Goal: Complete application form: Complete application form

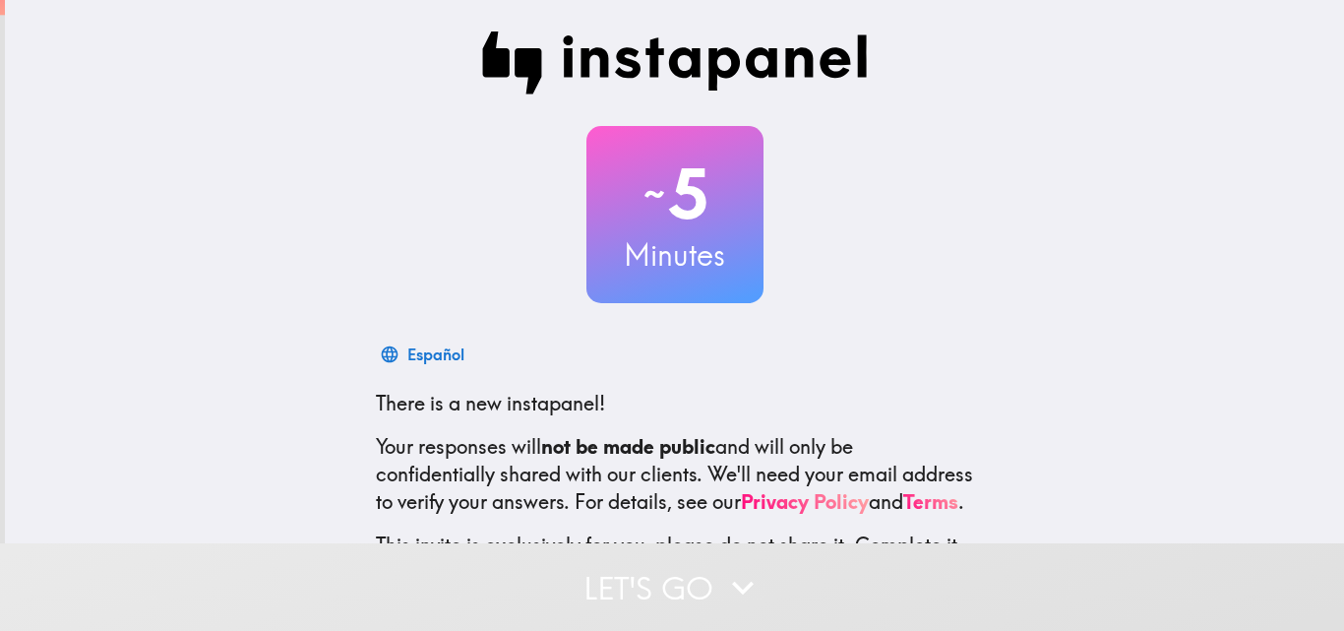
scroll to position [188, 0]
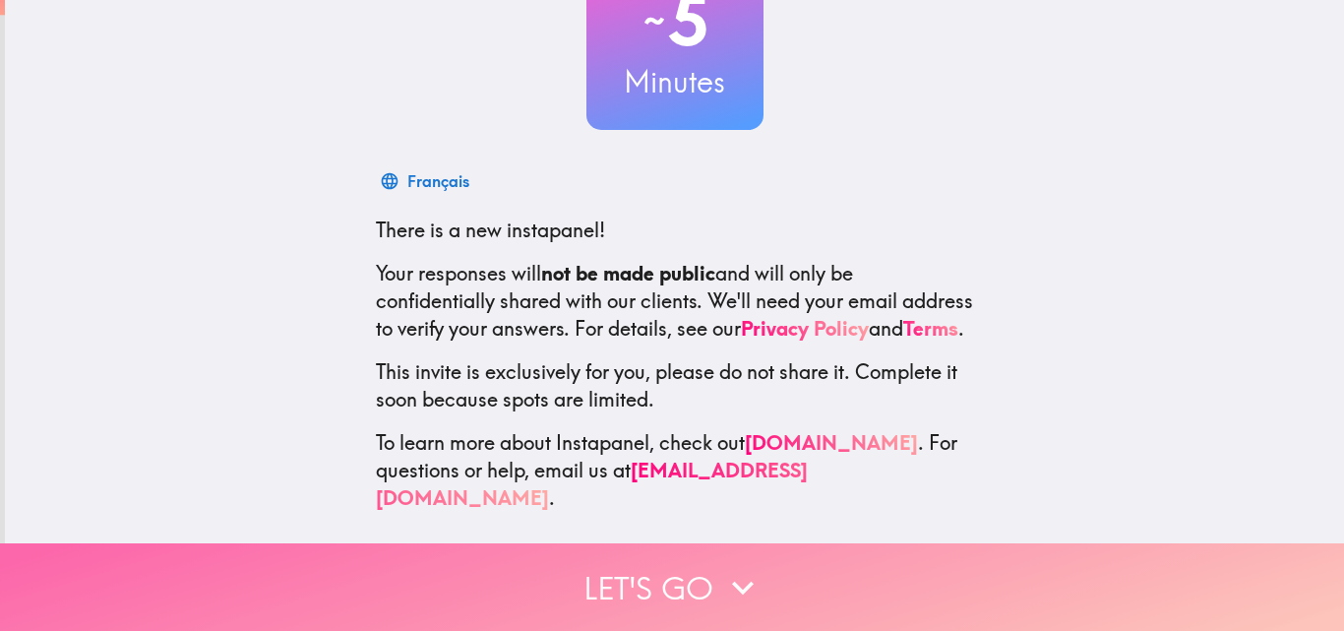
click at [672, 587] on button "Let's go" at bounding box center [672, 587] width 1344 height 88
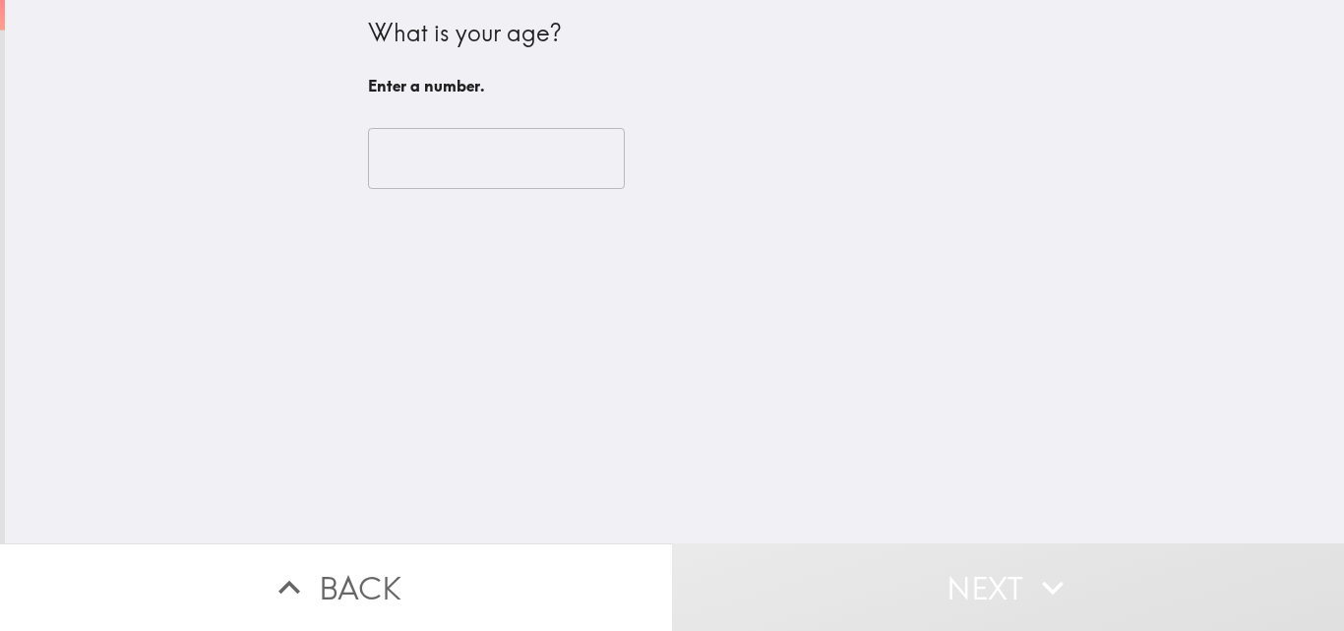
scroll to position [0, 0]
click at [477, 149] on input "number" at bounding box center [496, 158] width 257 height 61
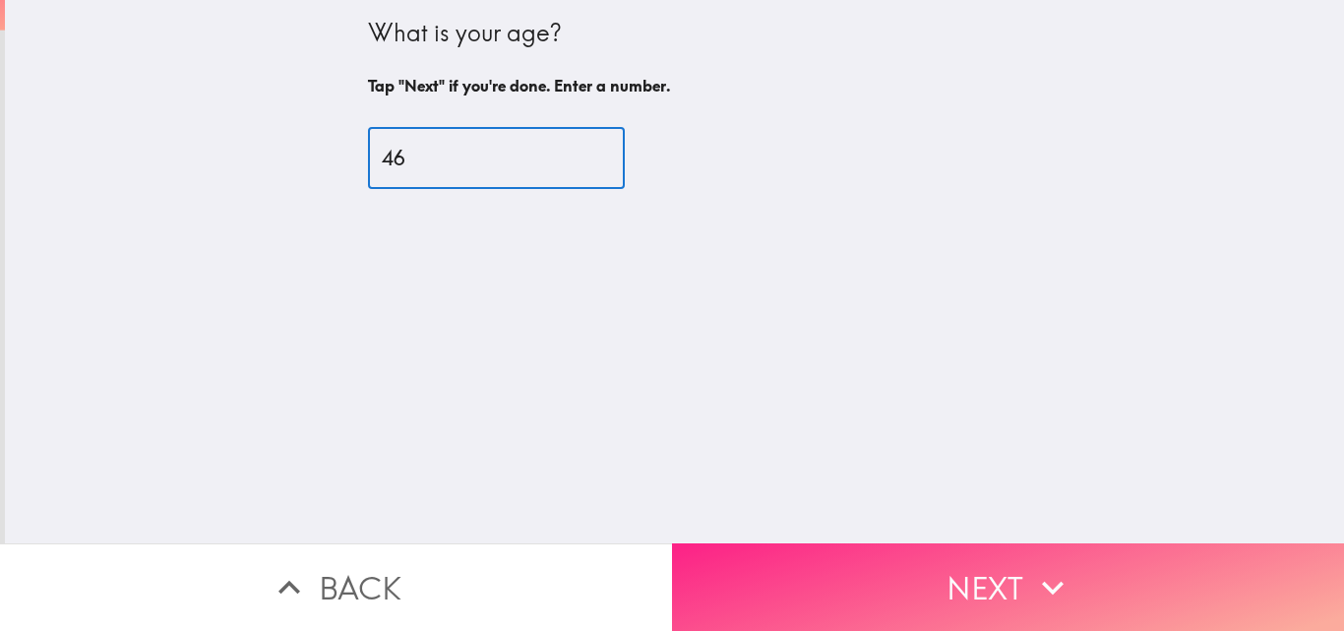
type input "46"
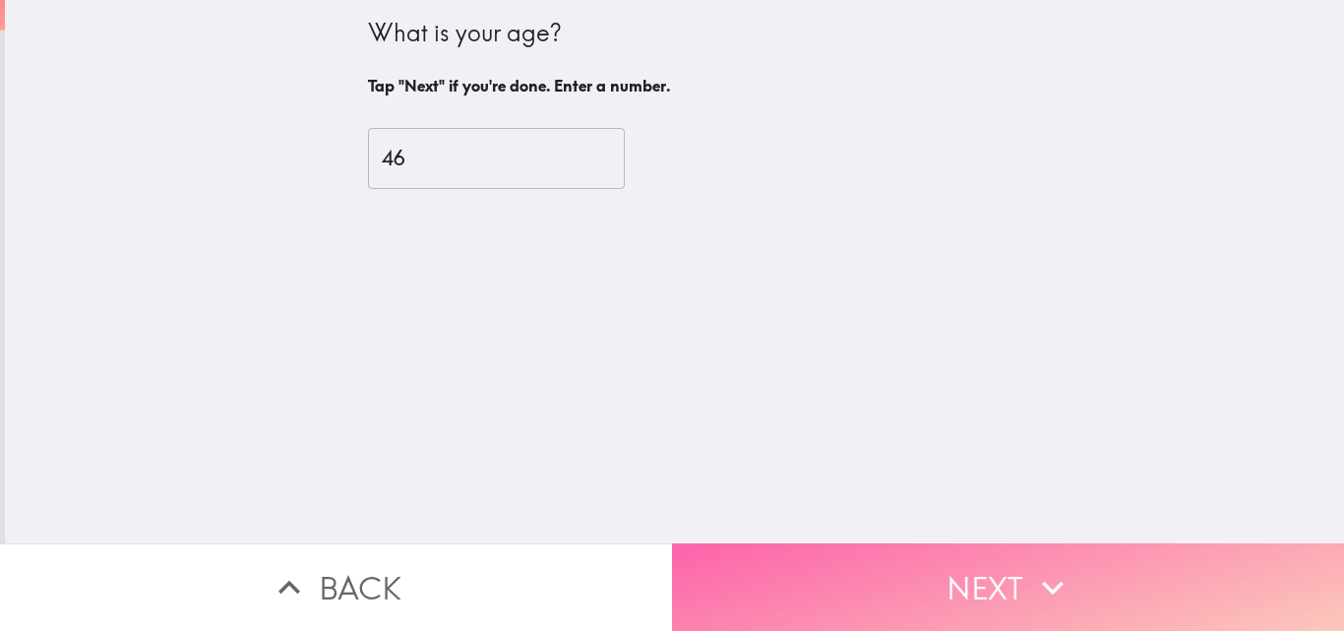
click at [870, 572] on button "Next" at bounding box center [1008, 587] width 672 height 88
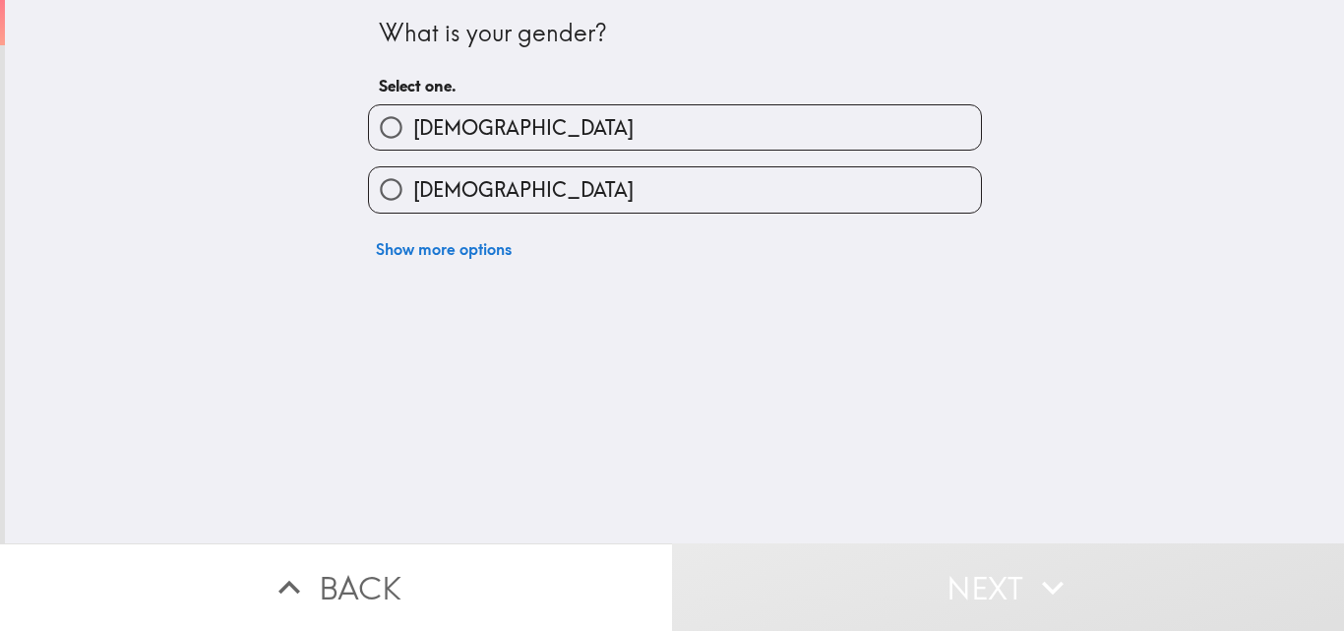
click at [417, 119] on span "[DEMOGRAPHIC_DATA]" at bounding box center [523, 128] width 220 height 28
click at [413, 119] on input "[DEMOGRAPHIC_DATA]" at bounding box center [391, 127] width 44 height 44
radio input "true"
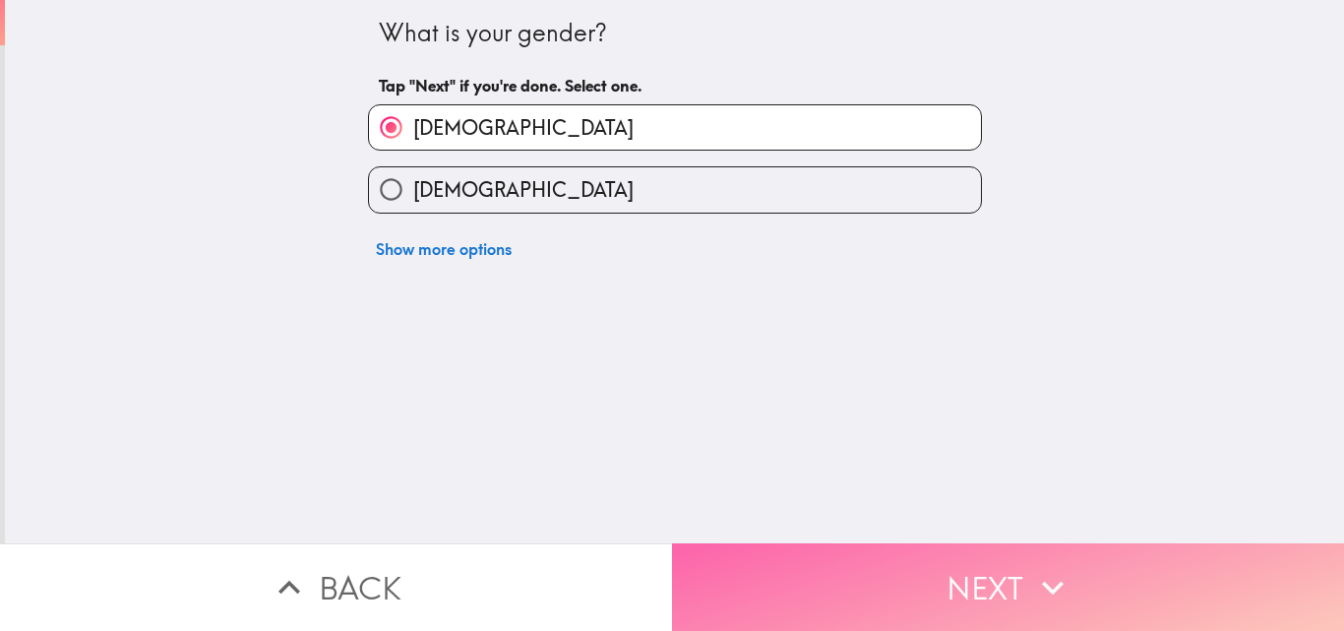
click at [949, 599] on button "Next" at bounding box center [1008, 587] width 672 height 88
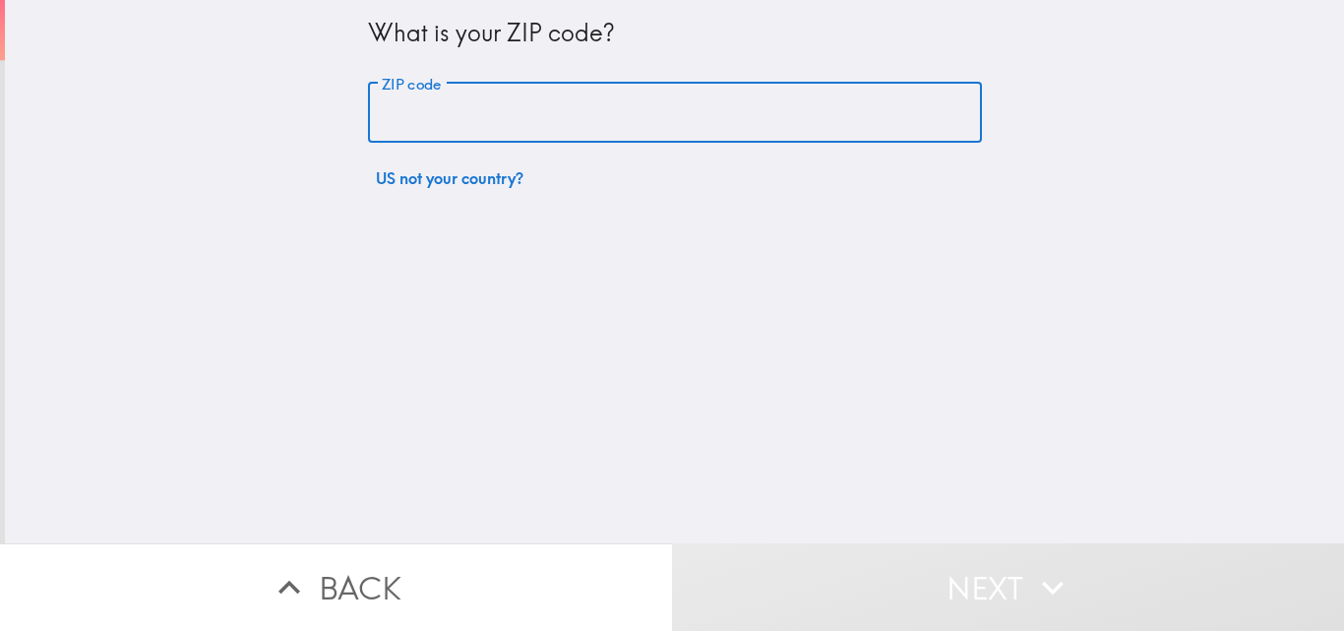
click at [460, 120] on input "ZIP code" at bounding box center [675, 113] width 614 height 61
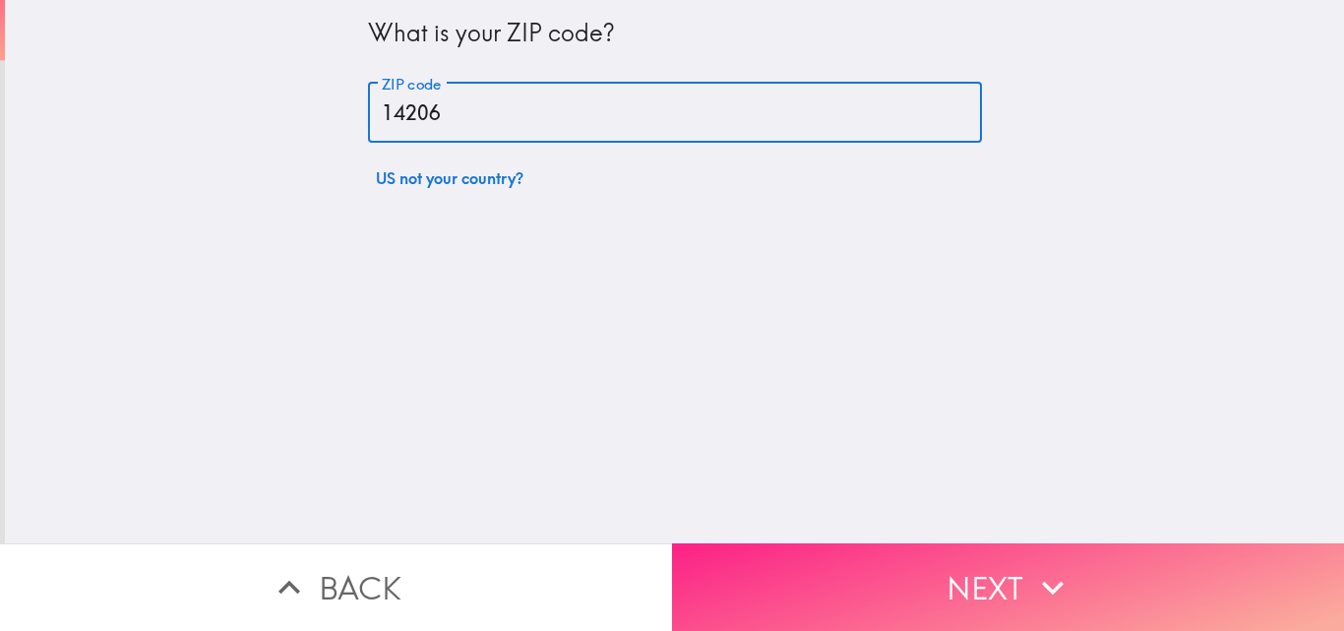
type input "14206"
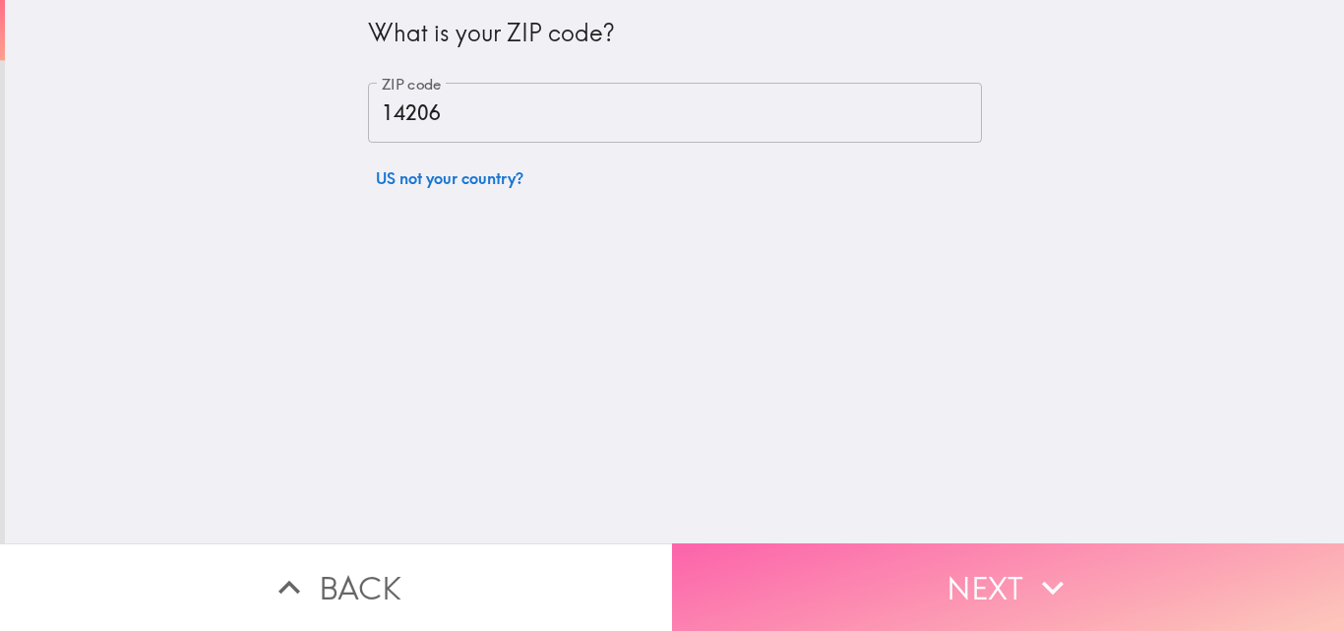
click at [927, 580] on button "Next" at bounding box center [1008, 587] width 672 height 88
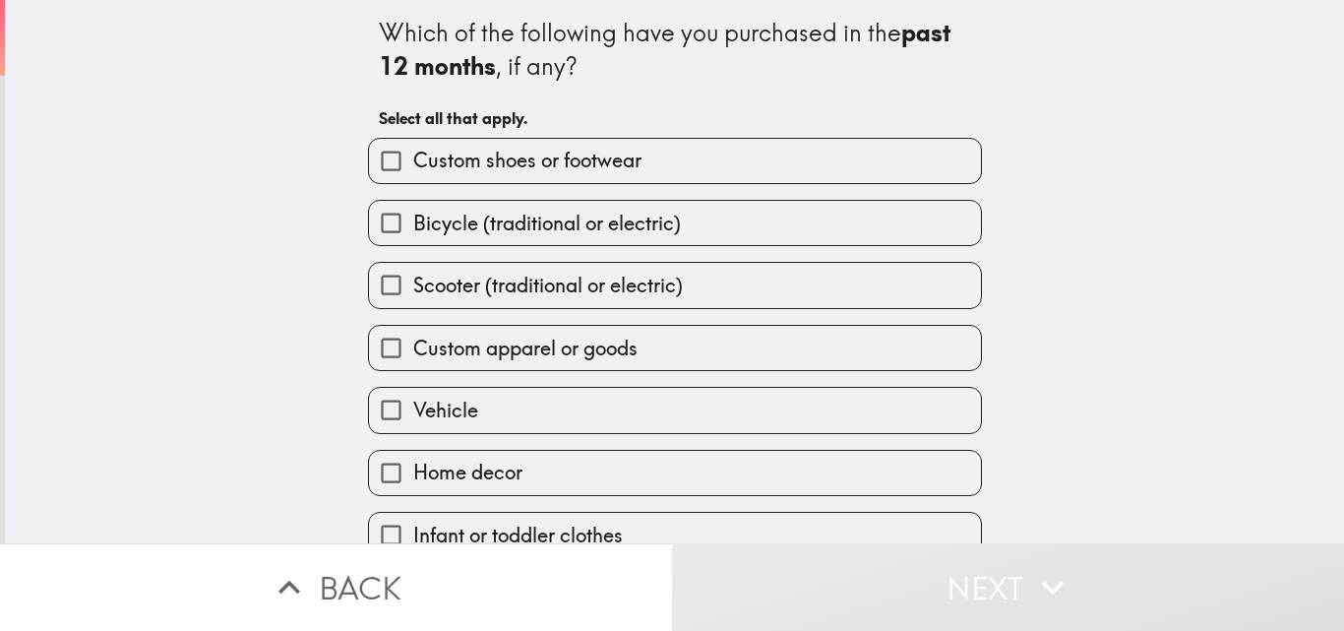
click at [508, 172] on span "Custom shoes or footwear" at bounding box center [527, 161] width 228 height 28
click at [413, 172] on input "Custom shoes or footwear" at bounding box center [391, 161] width 44 height 44
checkbox input "true"
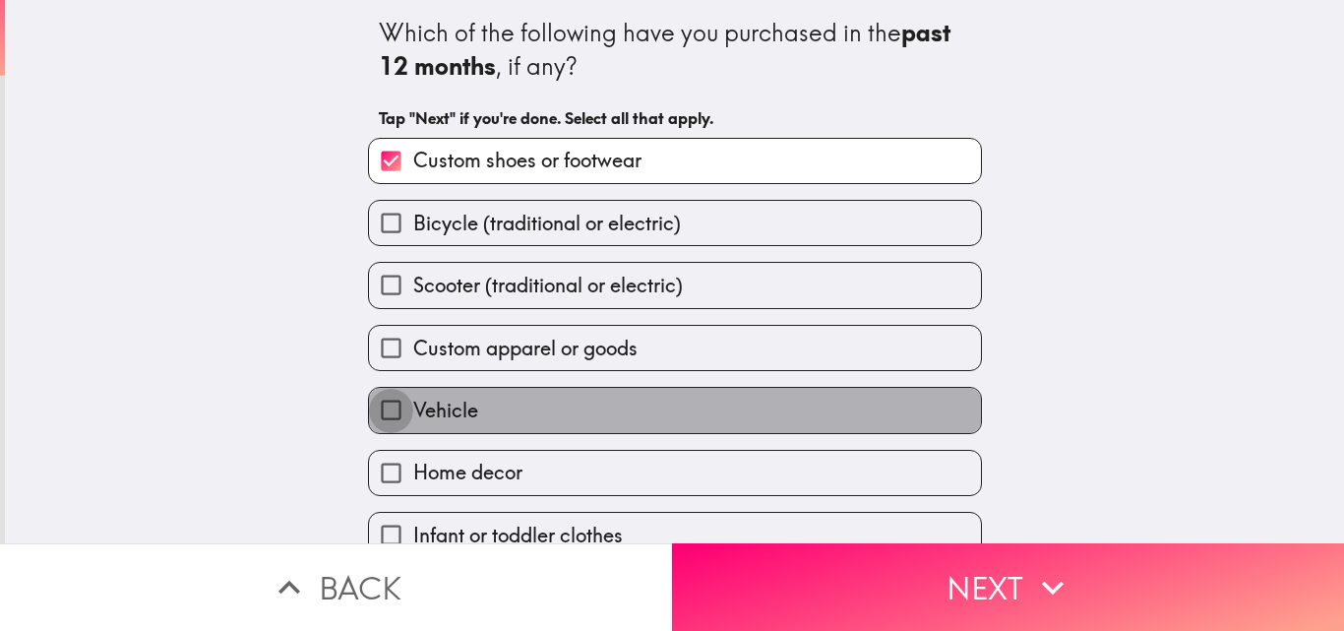
click at [393, 418] on input "Vehicle" at bounding box center [391, 410] width 44 height 44
checkbox input "true"
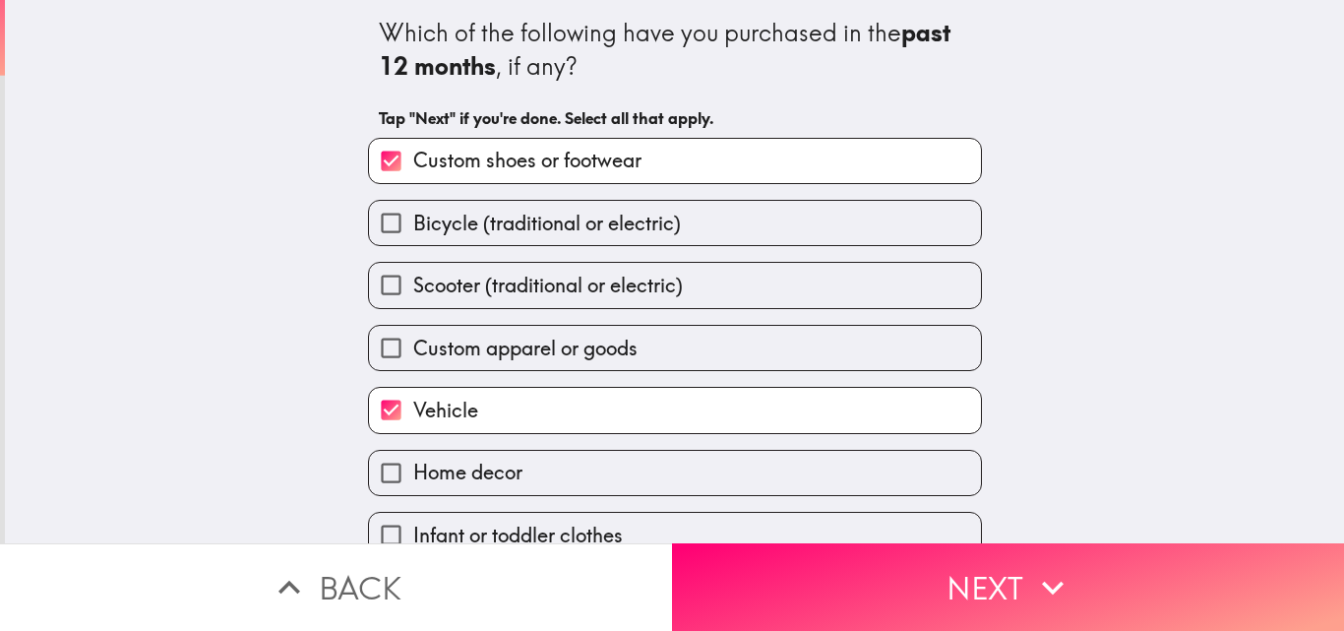
scroll to position [92, 0]
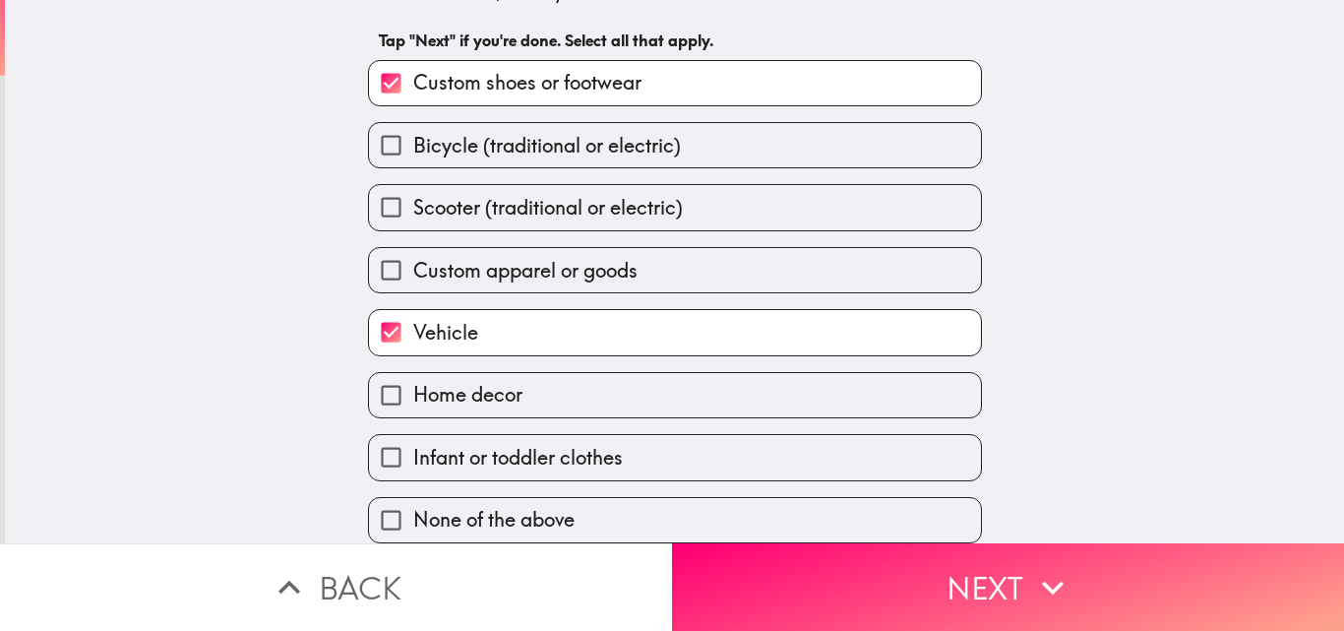
click at [394, 389] on input "Home decor" at bounding box center [391, 395] width 44 height 44
checkbox input "true"
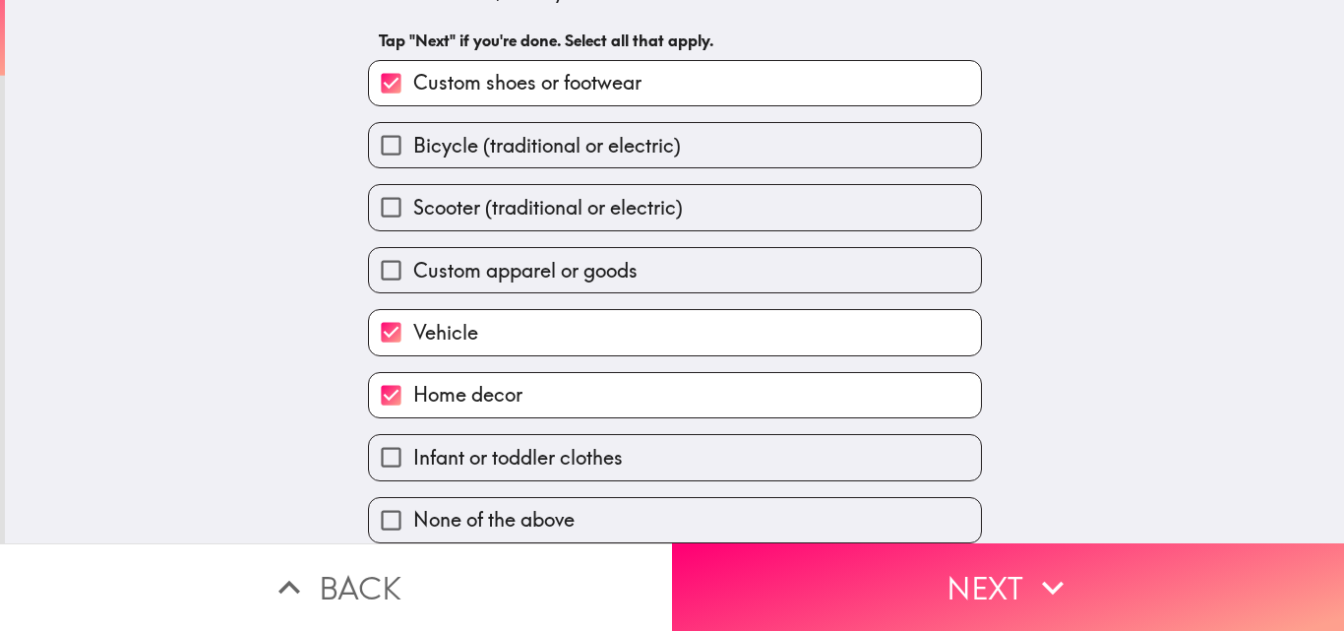
click at [397, 452] on input "Infant or toddler clothes" at bounding box center [391, 457] width 44 height 44
checkbox input "true"
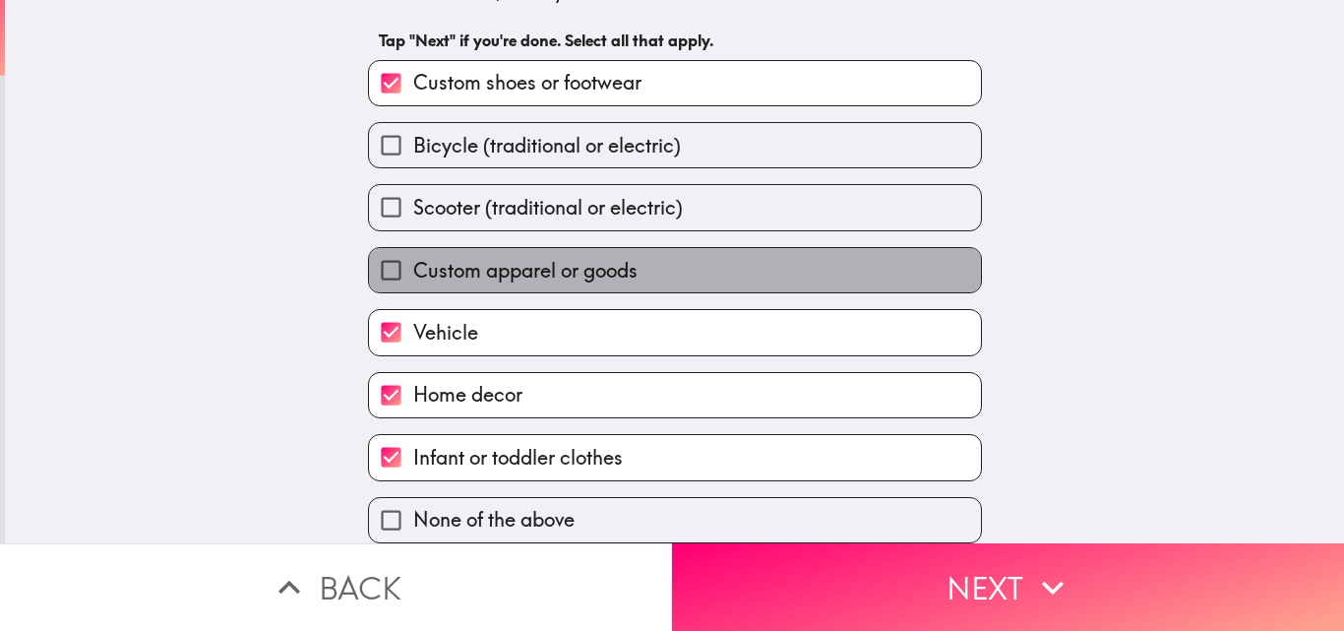
click at [508, 257] on span "Custom apparel or goods" at bounding box center [525, 271] width 224 height 28
click at [413, 252] on input "Custom apparel or goods" at bounding box center [391, 270] width 44 height 44
checkbox input "true"
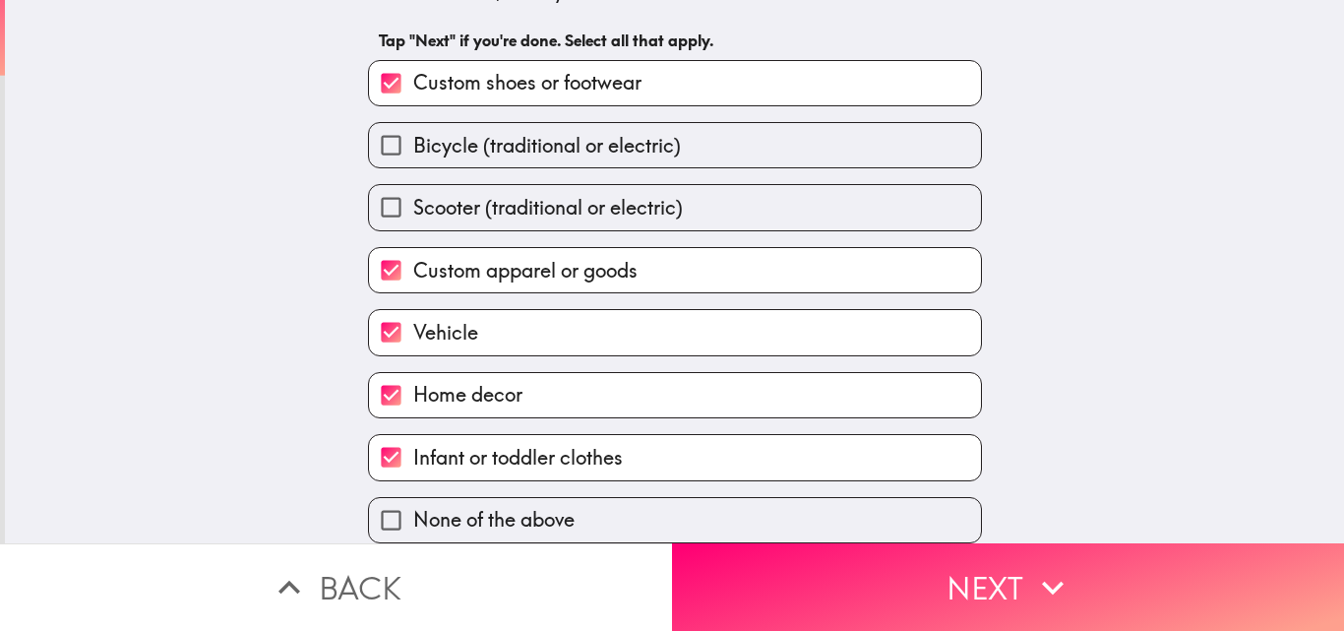
click at [894, 557] on button "Next" at bounding box center [1008, 587] width 672 height 88
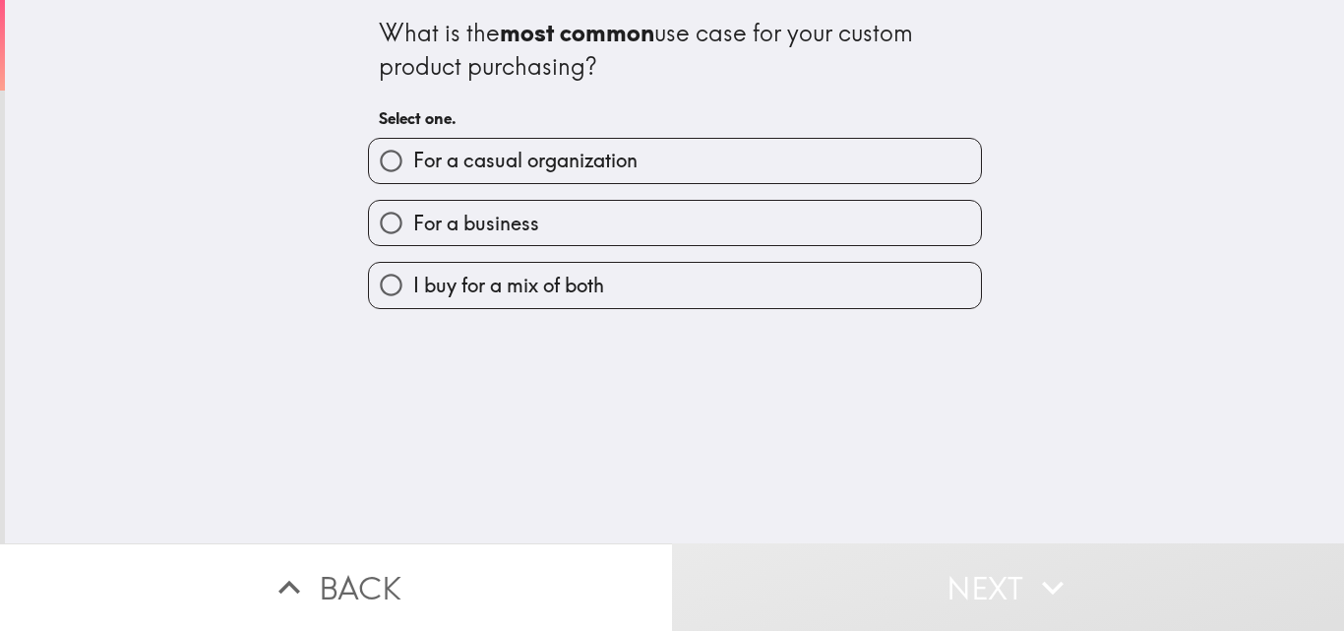
click at [387, 285] on input "I buy for a mix of both" at bounding box center [391, 285] width 44 height 44
radio input "true"
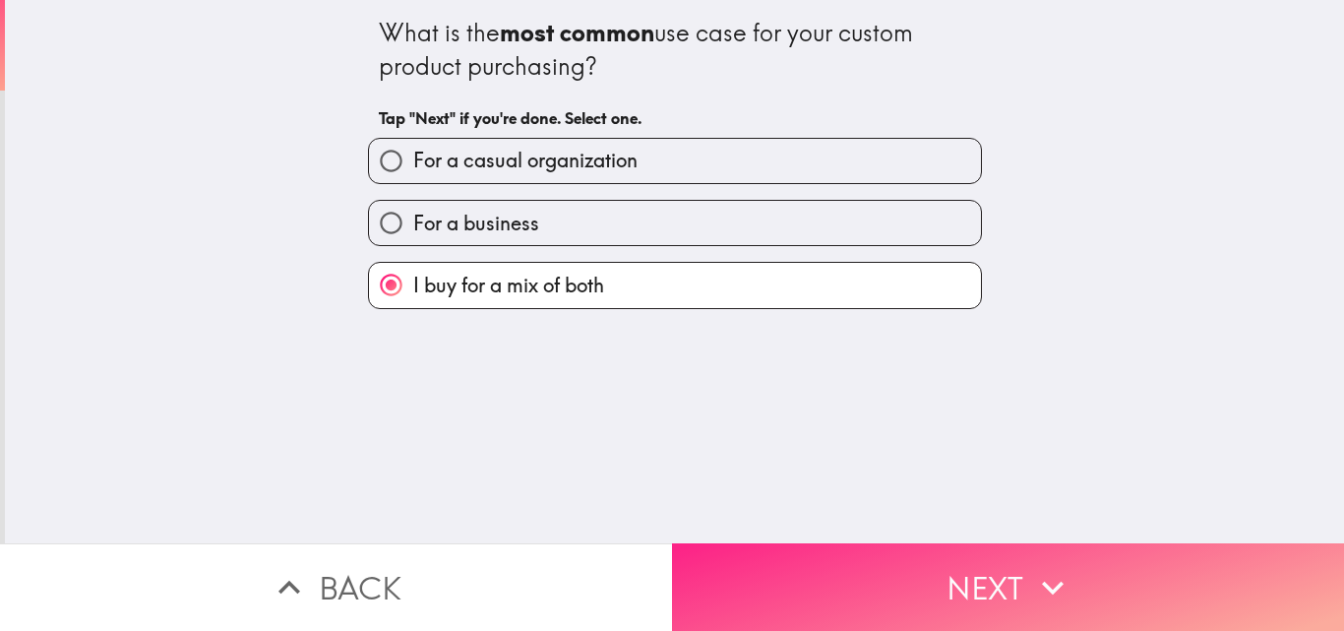
click at [869, 595] on button "Next" at bounding box center [1008, 587] width 672 height 88
